Goal: Contribute content: Contribute content

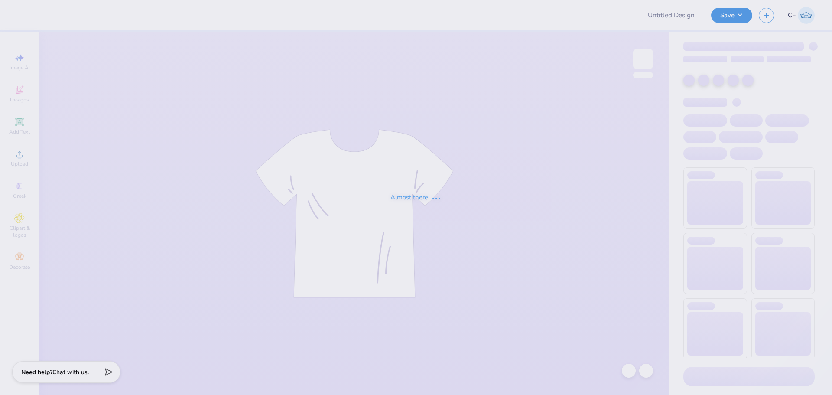
type input "Sig Chi Fall Rush 25"
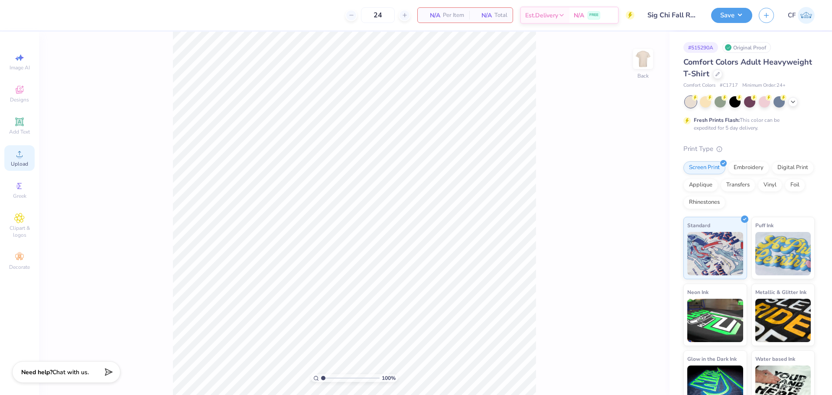
click at [17, 152] on icon at bounding box center [19, 154] width 10 height 10
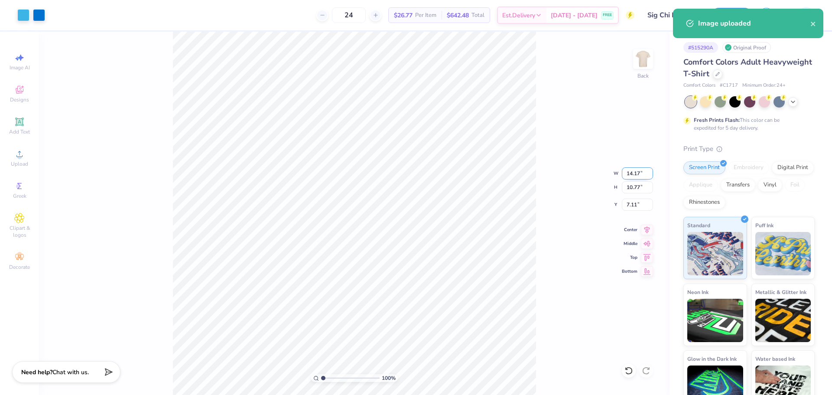
click at [628, 171] on input "14.17" at bounding box center [637, 173] width 31 height 12
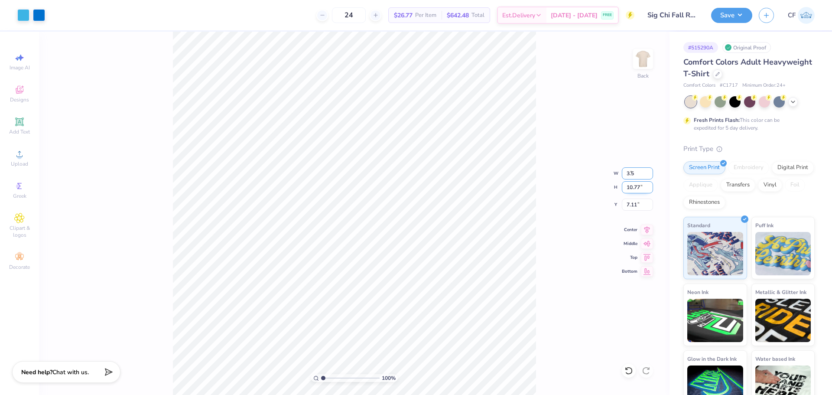
type input "3.50"
type input "2.66"
type input "3.00"
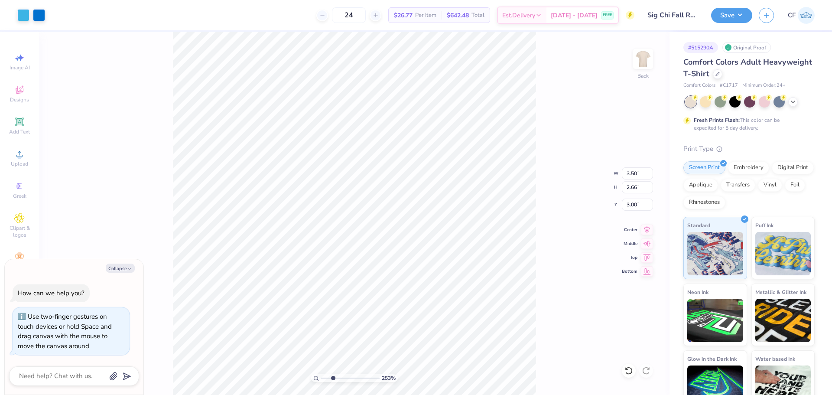
drag, startPoint x: 321, startPoint y: 376, endPoint x: 334, endPoint y: 374, distance: 12.6
type input "2.75"
click at [333, 376] on input "range" at bounding box center [350, 378] width 58 height 8
click at [16, 131] on span "Add Text" at bounding box center [19, 131] width 21 height 7
type input "5.59"
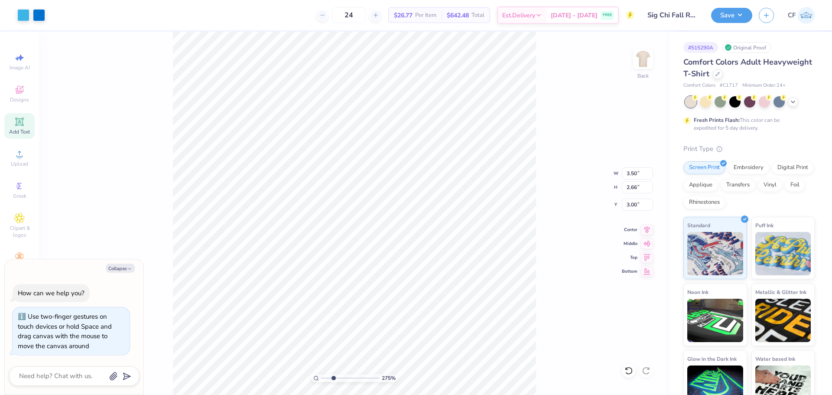
type input "1.62"
type input "11.69"
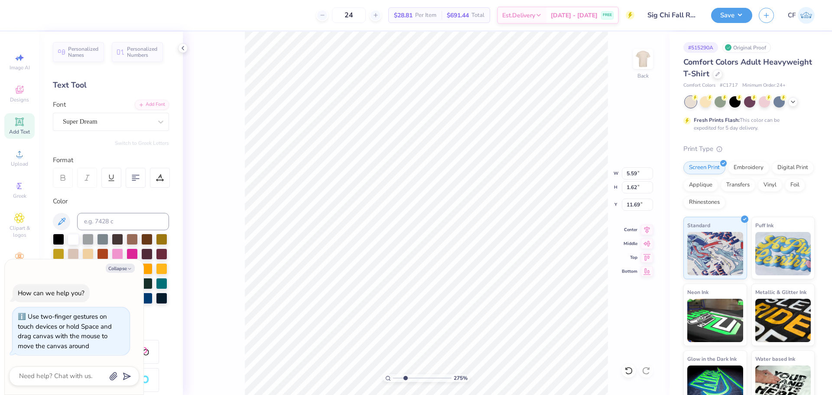
type textarea "x"
type input "8.32"
click at [150, 107] on div "Add Font" at bounding box center [152, 104] width 34 height 10
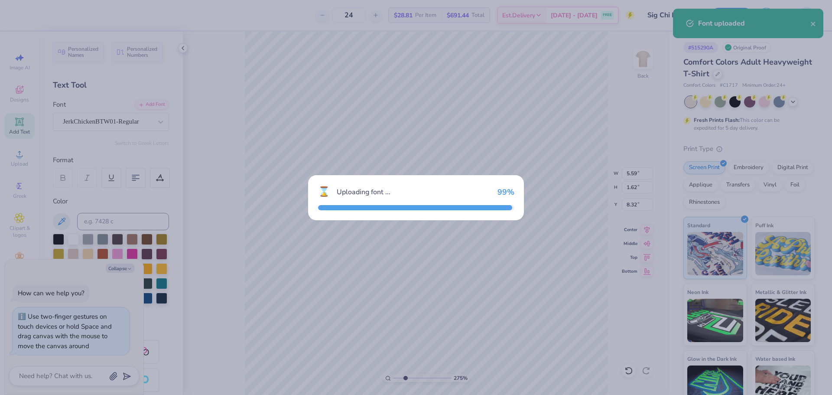
type textarea "x"
type input "4.39"
type input "1.69"
type input "8.29"
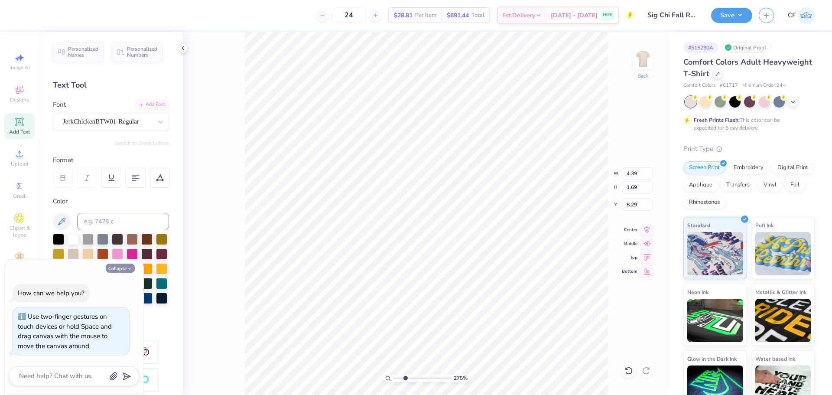
click at [126, 269] on button "Collapse" at bounding box center [120, 267] width 29 height 9
type textarea "x"
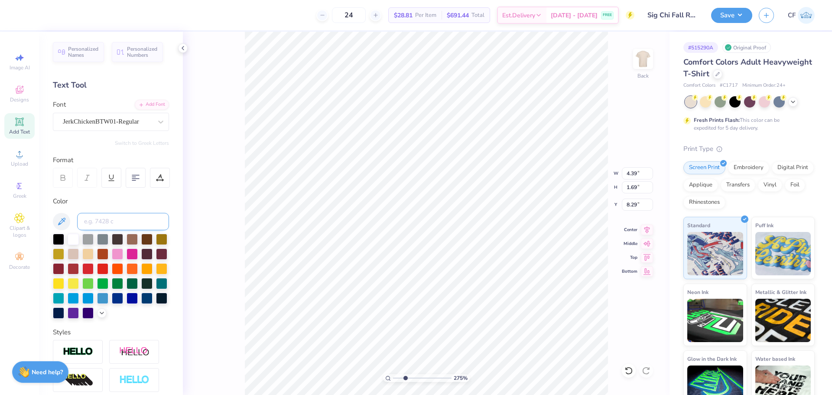
click at [115, 219] on input at bounding box center [123, 221] width 92 height 17
type input "298"
type textarea "Fall Rush 2025"
click at [626, 172] on input "11.61" at bounding box center [637, 173] width 31 height 12
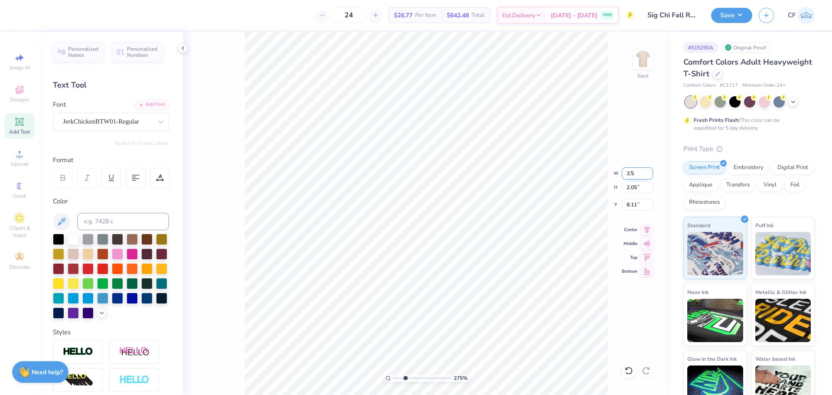
type input "3.50"
type input "0.62"
type input "5.96"
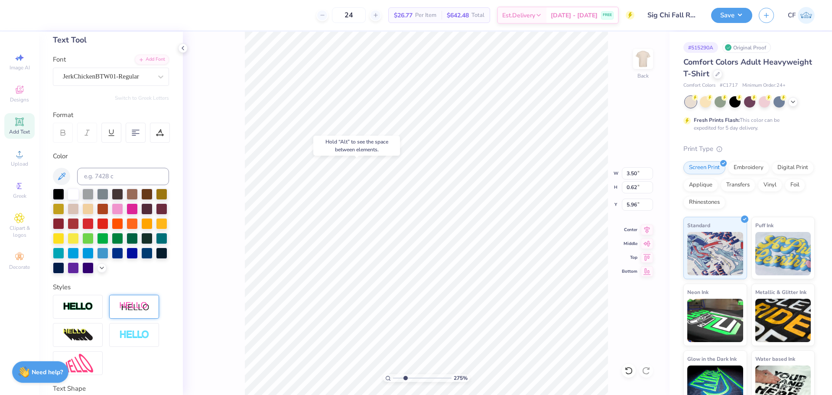
scroll to position [87, 0]
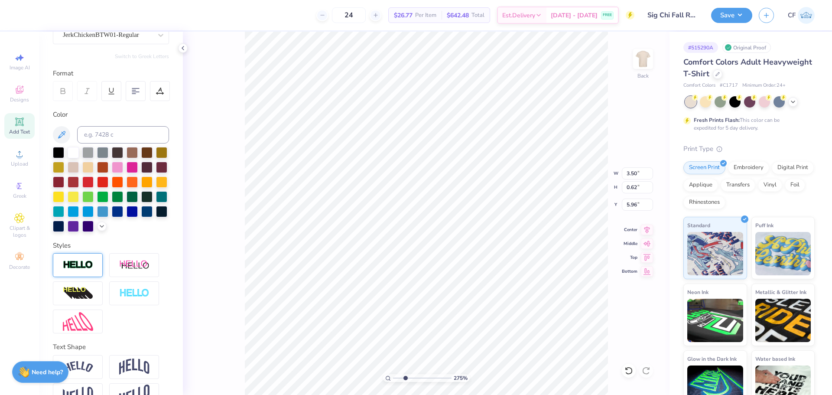
click at [83, 270] on img at bounding box center [78, 265] width 30 height 10
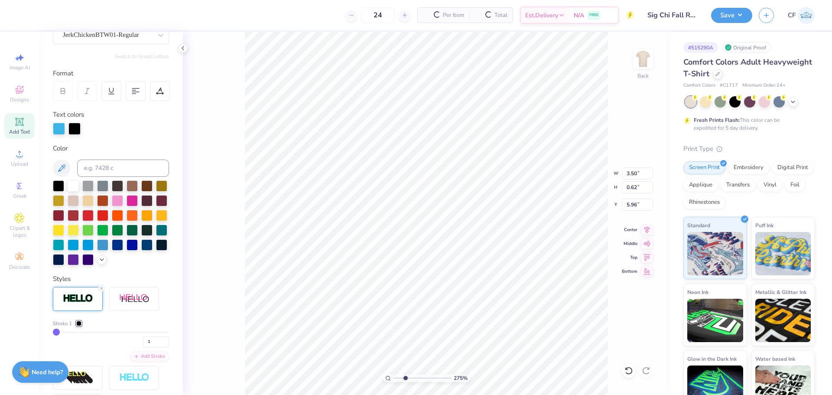
type input "3.51"
type input "0.63"
click at [58, 131] on div at bounding box center [59, 128] width 12 height 12
click at [100, 165] on input at bounding box center [123, 167] width 92 height 17
type input "298"
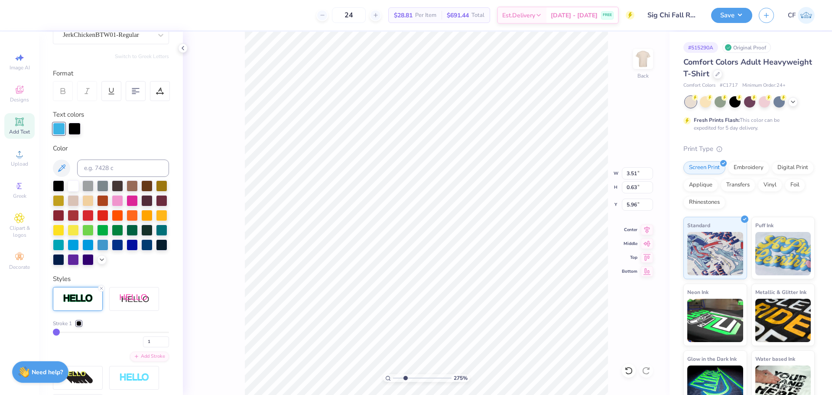
click at [78, 326] on div at bounding box center [78, 323] width 5 height 5
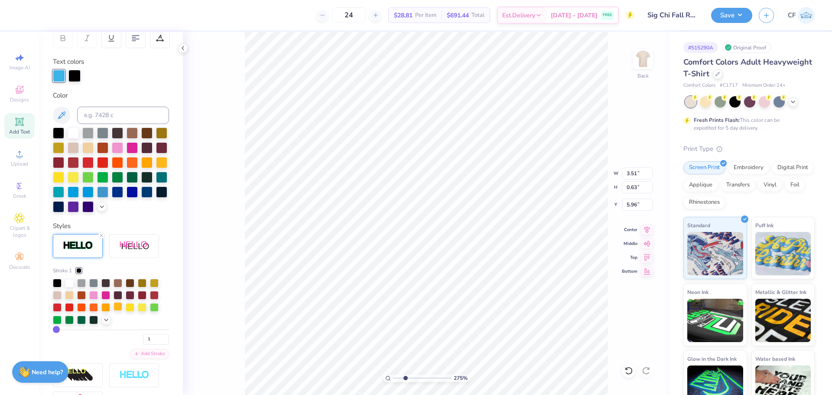
scroll to position [173, 0]
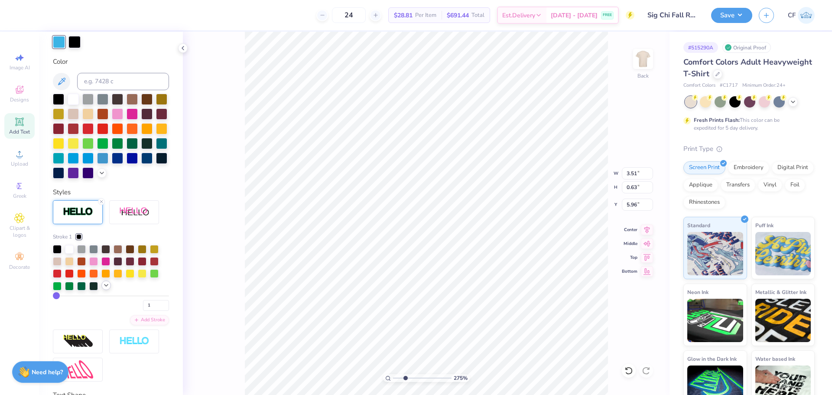
click at [106, 288] on icon at bounding box center [106, 285] width 7 height 7
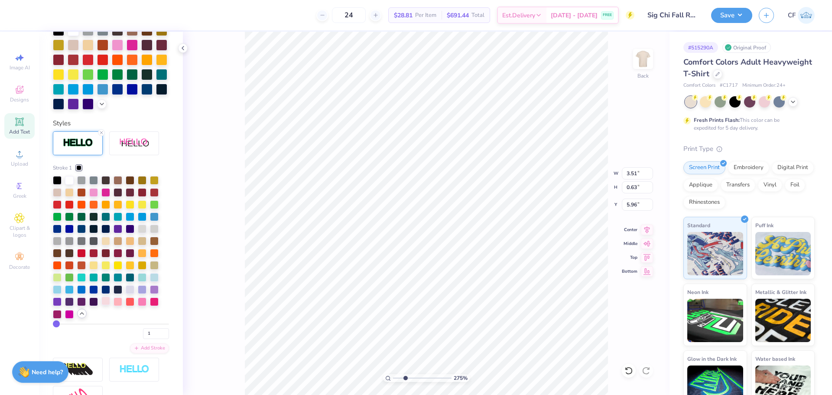
scroll to position [260, 0]
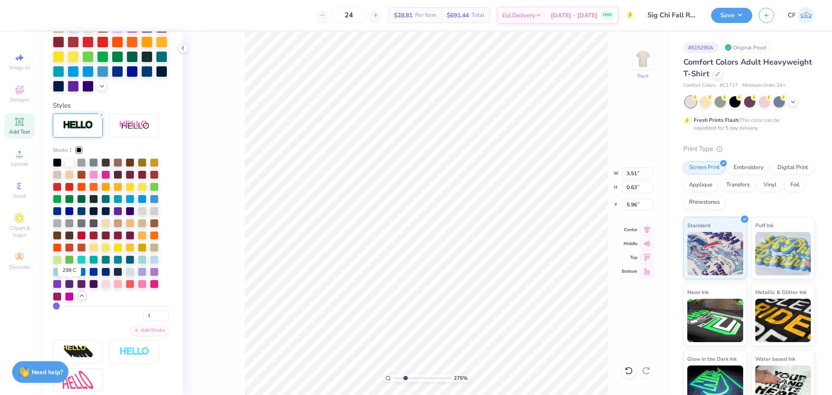
click at [71, 275] on div at bounding box center [69, 270] width 9 height 9
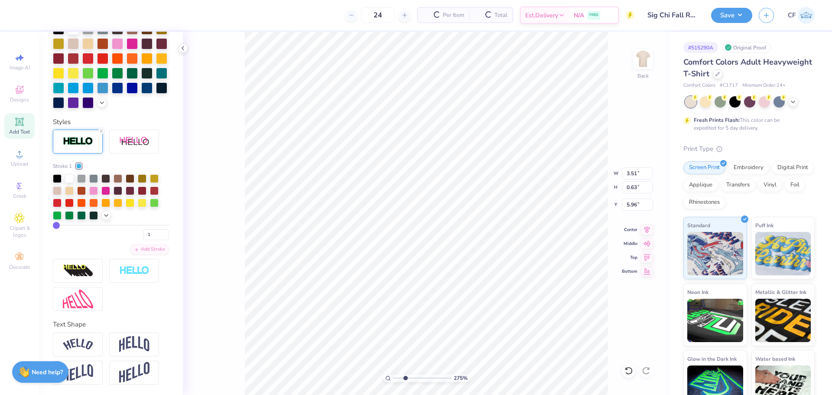
scroll to position [225, 0]
click at [157, 233] on input "2" at bounding box center [156, 234] width 26 height 11
type input "3"
click at [159, 232] on input "3" at bounding box center [156, 234] width 26 height 11
type input "3"
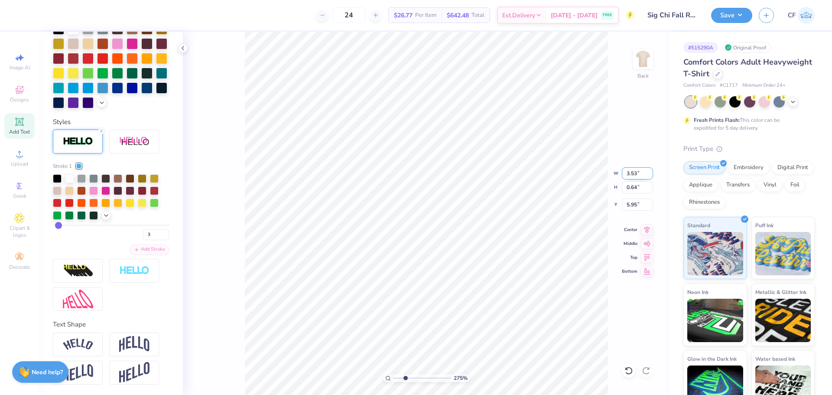
click at [635, 171] on input "3.53" at bounding box center [637, 173] width 31 height 12
click at [635, 170] on input "3.53" at bounding box center [637, 173] width 31 height 12
type input "3.50"
type input "5.02"
type input "2.66"
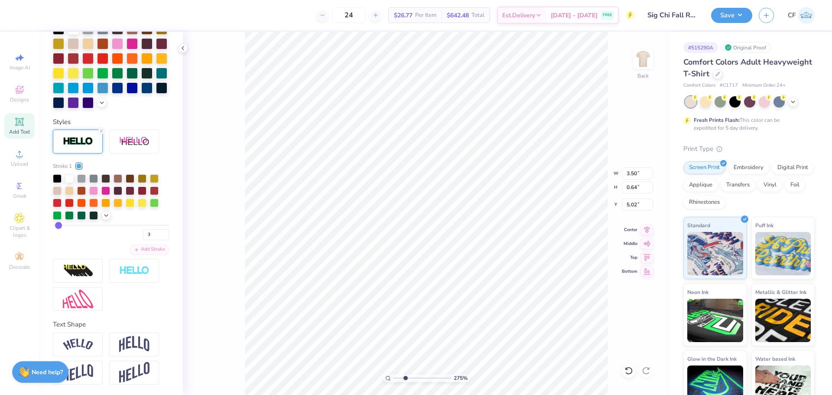
type input "3.00"
drag, startPoint x: 405, startPoint y: 377, endPoint x: 374, endPoint y: 366, distance: 32.7
type input "1"
click at [393, 374] on input "range" at bounding box center [422, 378] width 58 height 8
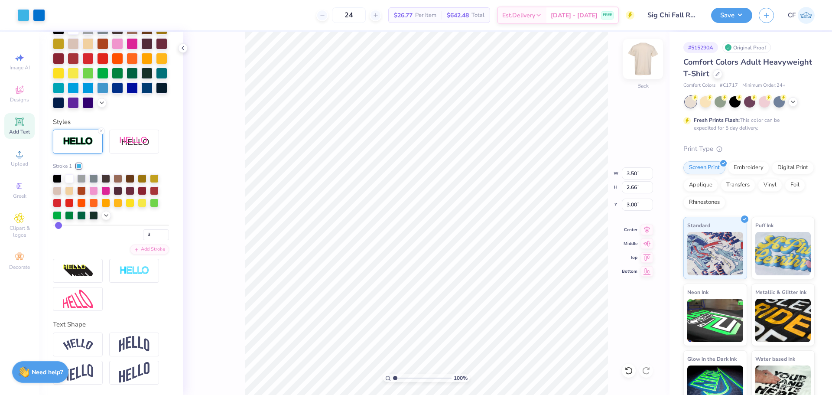
click at [641, 68] on img at bounding box center [642, 59] width 35 height 35
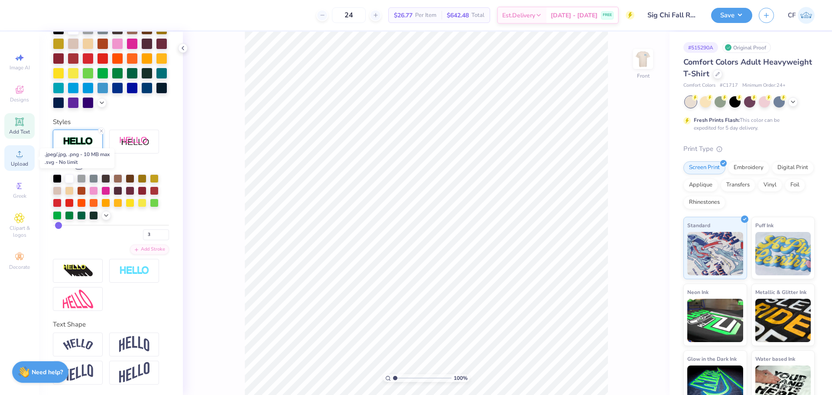
click at [22, 155] on icon at bounding box center [19, 154] width 6 height 6
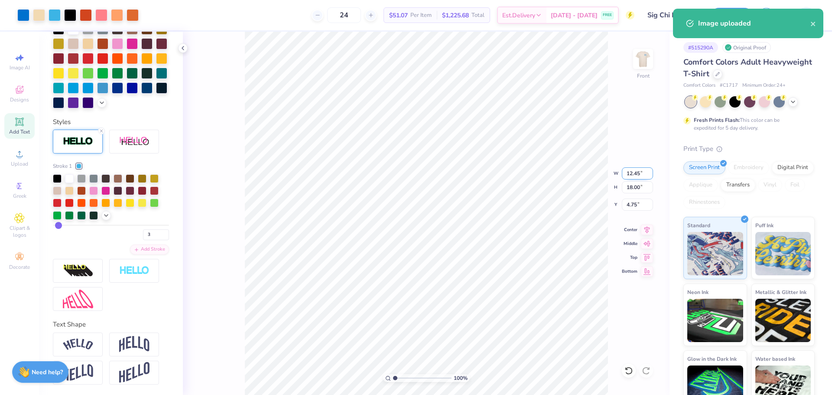
click at [635, 175] on input "12.45" at bounding box center [637, 173] width 31 height 12
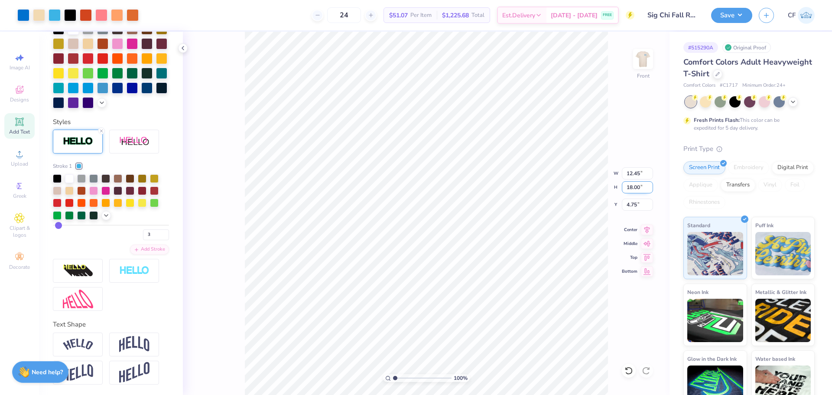
click at [637, 191] on input "18.00" at bounding box center [637, 187] width 31 height 12
type input "15"
type input "10.37"
type input "15.00"
click at [636, 203] on input "6.25" at bounding box center [637, 204] width 31 height 12
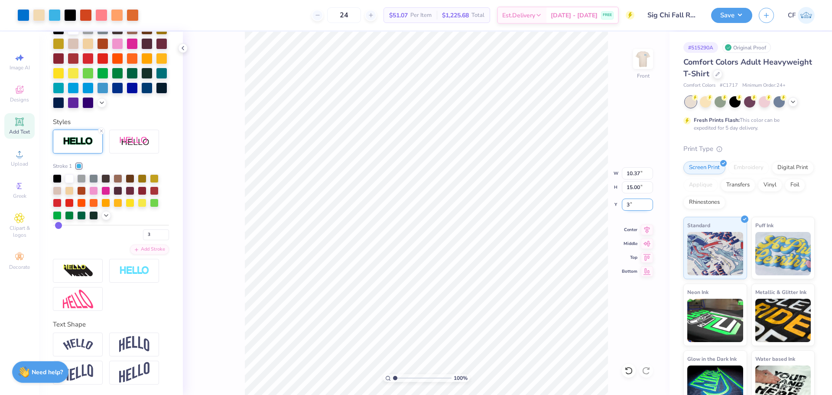
type input "3.00"
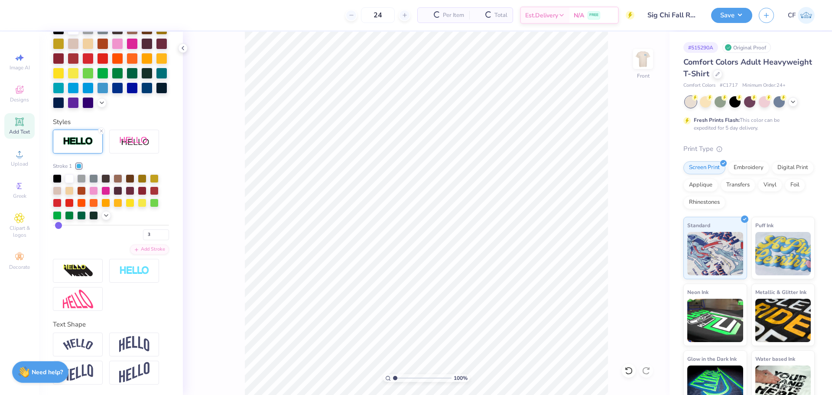
click at [0, 162] on div "Image AI Designs Add Text Upload Greek Clipart & logos Decorate" at bounding box center [19, 213] width 39 height 363
click at [11, 156] on div "Upload" at bounding box center [19, 158] width 30 height 26
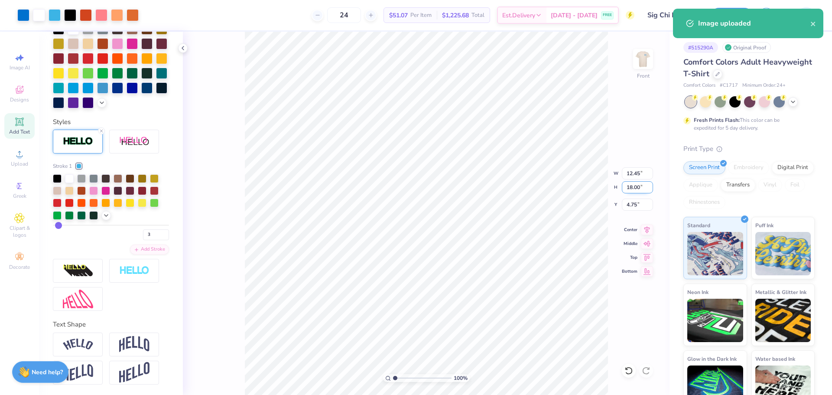
click at [635, 185] on input "18.00" at bounding box center [637, 187] width 31 height 12
type input "15"
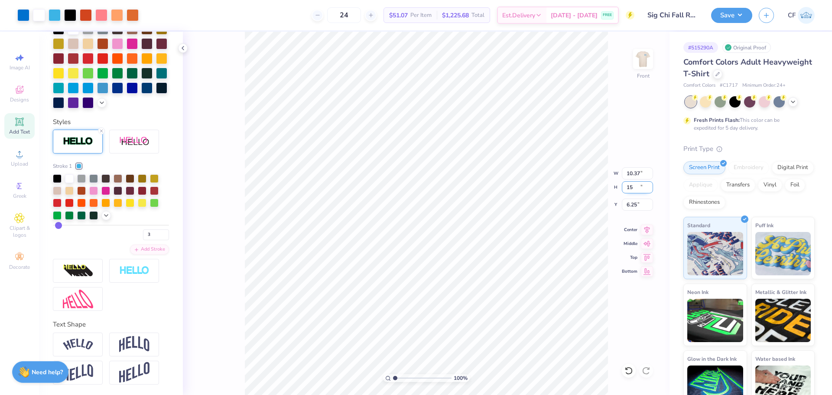
type input "10.37"
type input "15.00"
click at [631, 204] on input "6.25" at bounding box center [637, 204] width 31 height 12
type input "3.00"
click at [640, 59] on img at bounding box center [642, 59] width 35 height 35
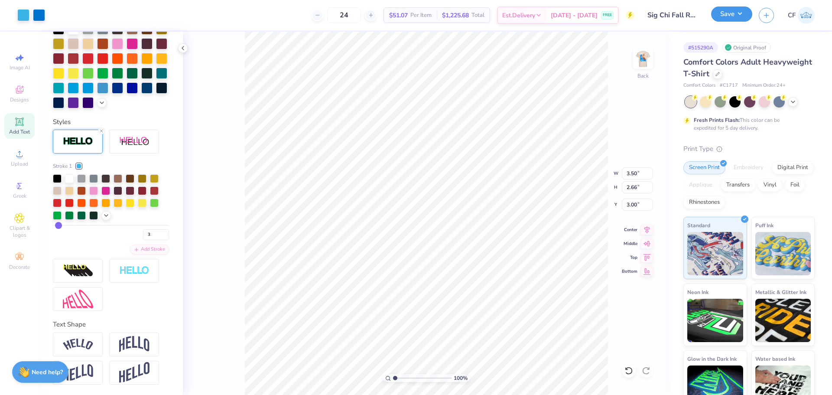
click at [728, 17] on button "Save" at bounding box center [731, 13] width 41 height 15
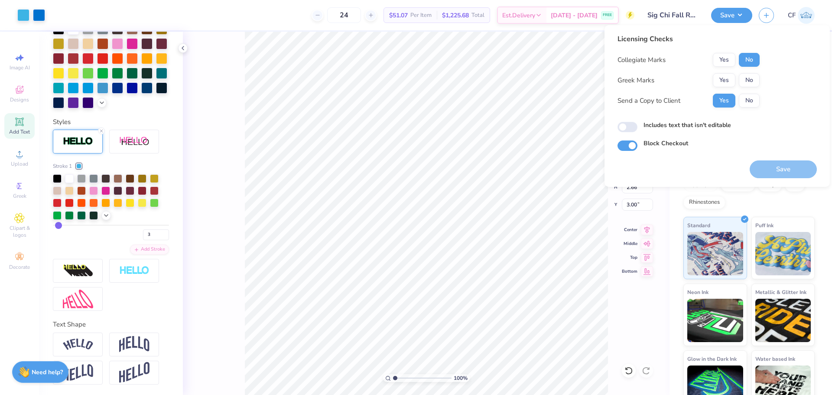
click at [729, 72] on div "Collegiate Marks Yes No Greek Marks Yes No Send a Copy to Client Yes No" at bounding box center [688, 80] width 142 height 55
click at [729, 76] on button "Yes" at bounding box center [723, 80] width 23 height 14
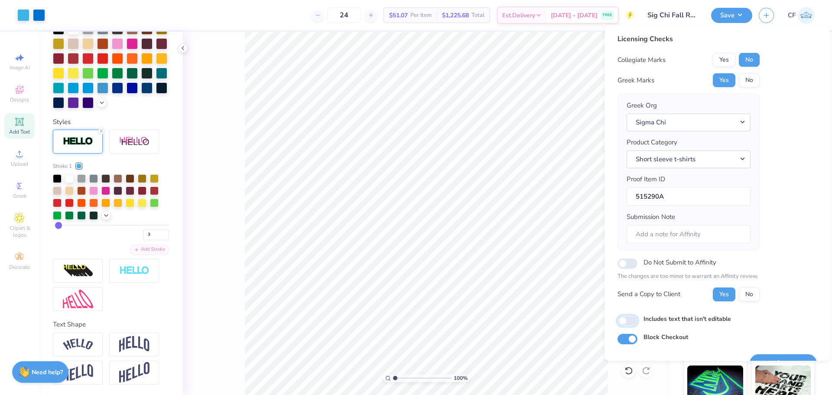
click at [632, 320] on input "Includes text that isn't editable" at bounding box center [627, 320] width 20 height 10
checkbox input "true"
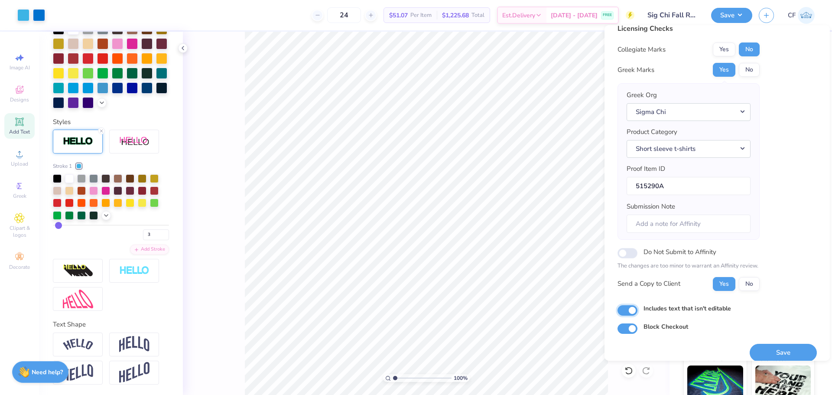
scroll to position [19, 0]
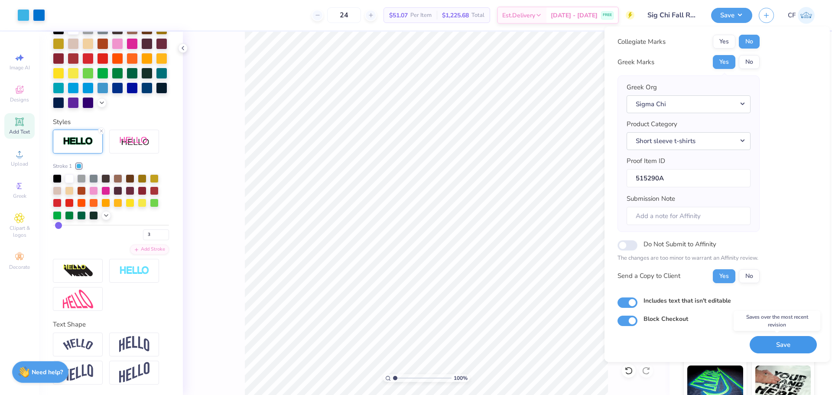
click at [770, 341] on button "Save" at bounding box center [782, 345] width 67 height 18
